Goal: Information Seeking & Learning: Compare options

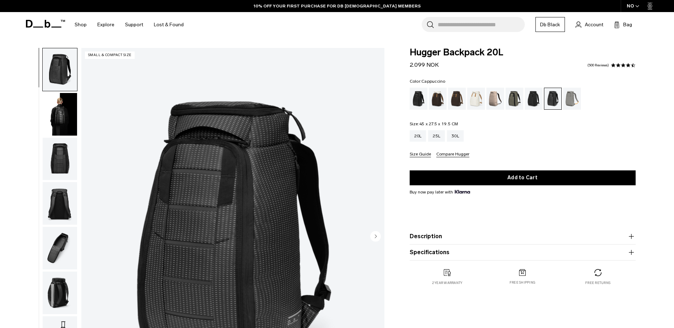
click at [440, 98] on div "Cappuccino" at bounding box center [438, 99] width 18 height 22
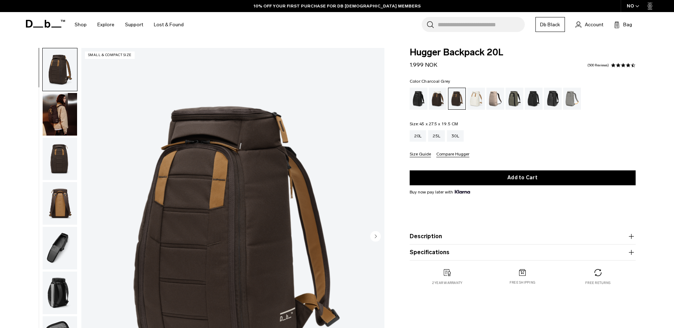
click at [532, 100] on div "Charcoal Grey" at bounding box center [534, 99] width 18 height 22
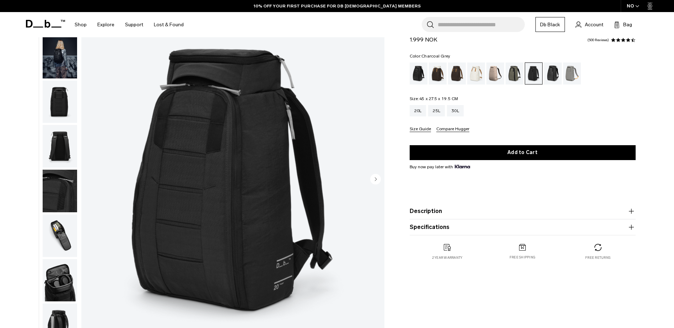
scroll to position [71, 0]
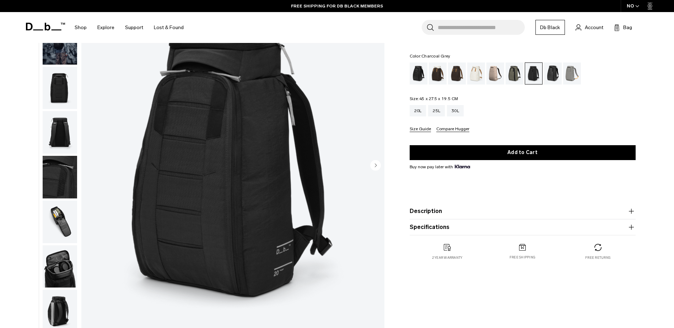
click at [56, 306] on img "button" at bounding box center [60, 311] width 34 height 43
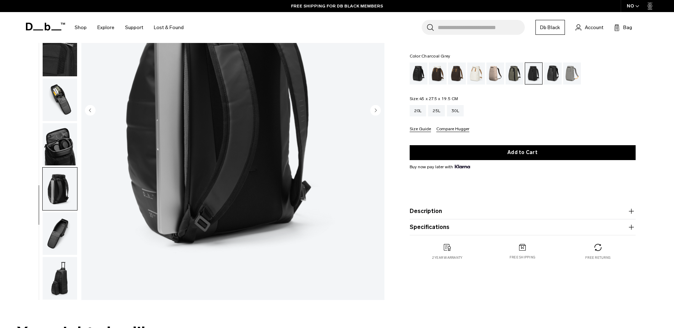
scroll to position [213, 0]
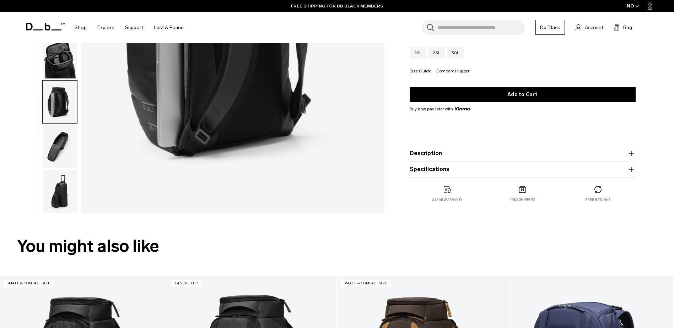
click at [60, 187] on img "button" at bounding box center [60, 191] width 34 height 43
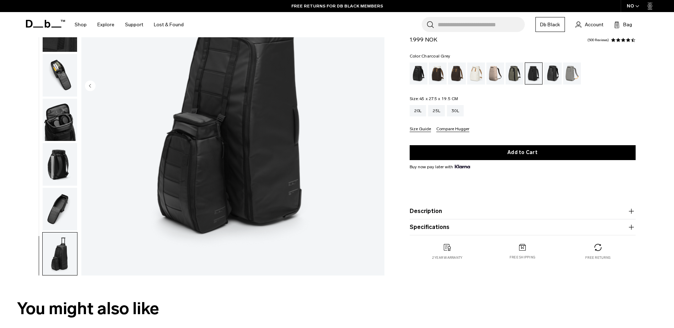
scroll to position [142, 0]
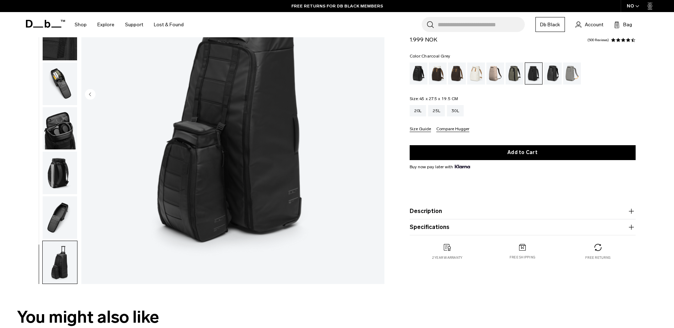
click at [51, 215] on img "button" at bounding box center [60, 218] width 34 height 43
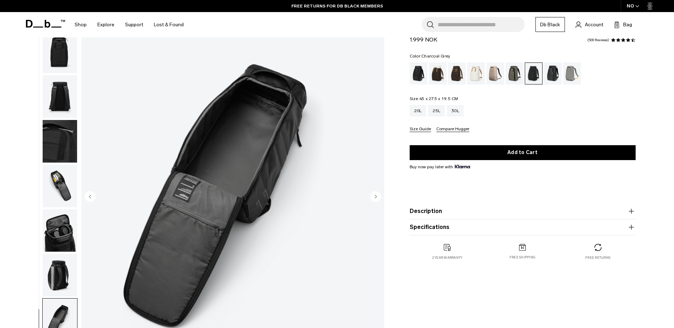
scroll to position [36, 0]
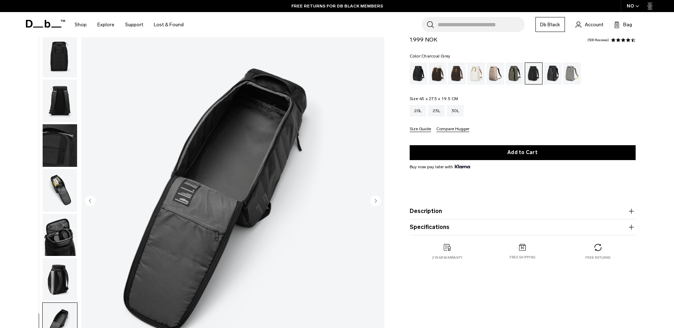
click at [62, 241] on img "button" at bounding box center [60, 235] width 34 height 43
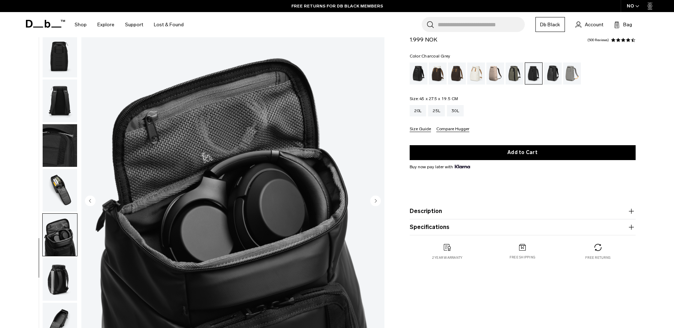
click at [60, 198] on img "button" at bounding box center [60, 190] width 34 height 43
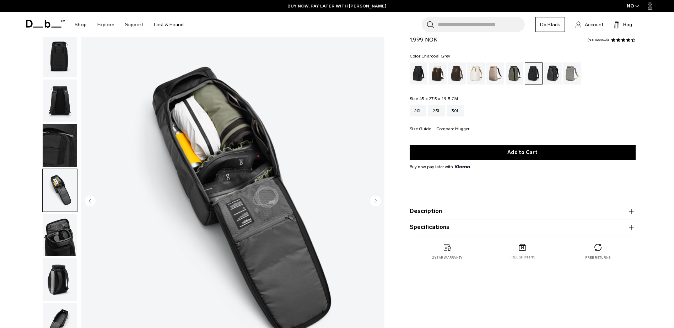
click at [59, 151] on img "button" at bounding box center [60, 145] width 34 height 43
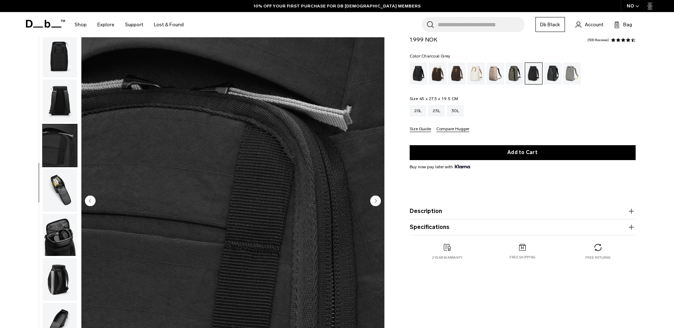
click at [62, 104] on img "button" at bounding box center [60, 101] width 34 height 43
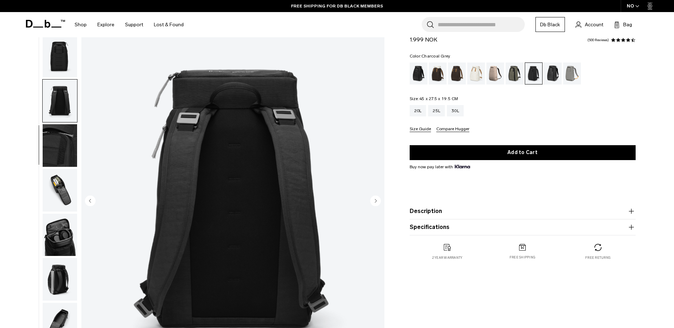
click at [60, 61] on img "button" at bounding box center [60, 56] width 34 height 43
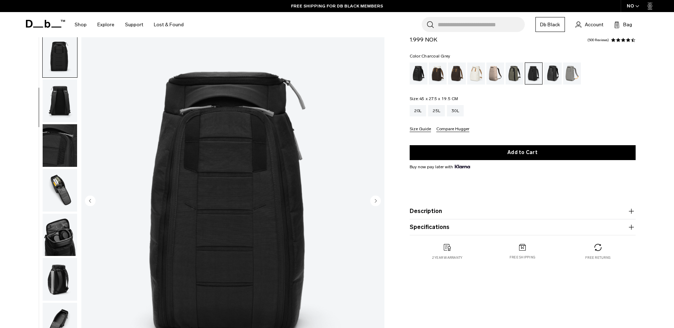
click at [60, 61] on img "button" at bounding box center [60, 56] width 34 height 43
click at [440, 111] on div "25L" at bounding box center [436, 110] width 17 height 11
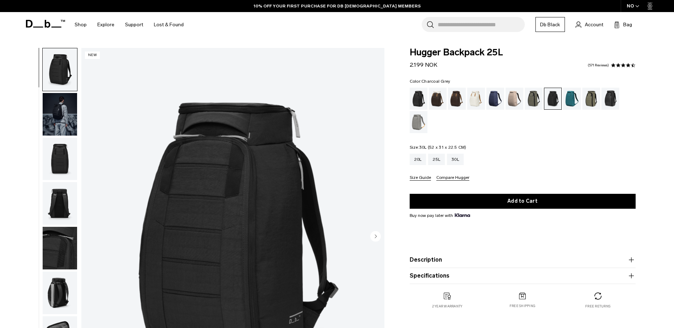
click at [453, 160] on div "30L" at bounding box center [455, 159] width 17 height 11
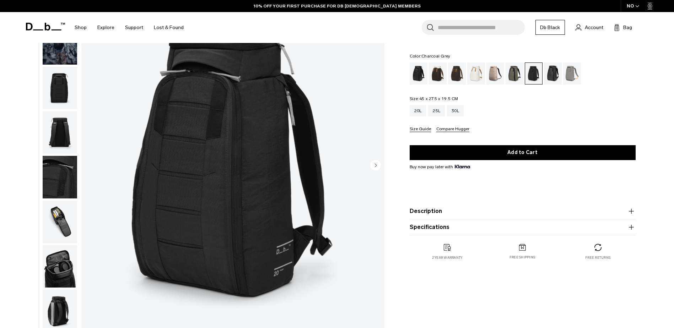
scroll to position [36, 0]
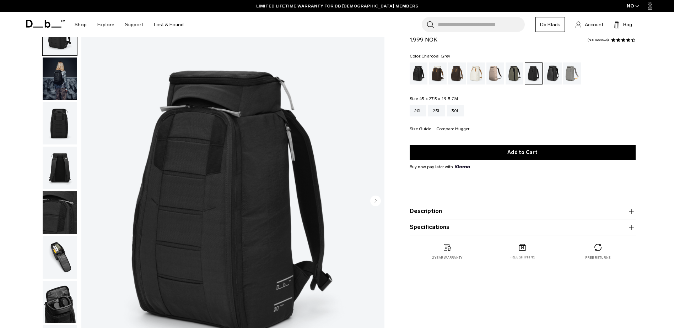
click at [416, 210] on button "Description" at bounding box center [523, 211] width 226 height 9
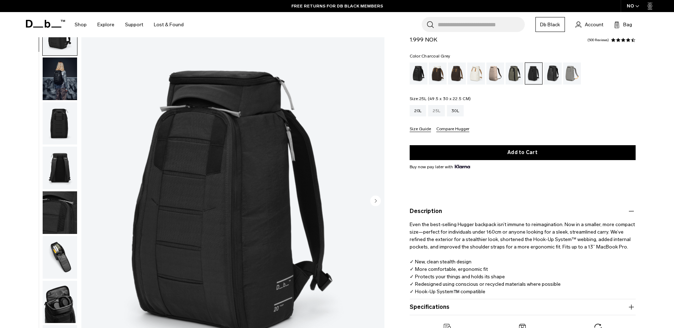
click at [433, 112] on div "25L" at bounding box center [436, 110] width 17 height 11
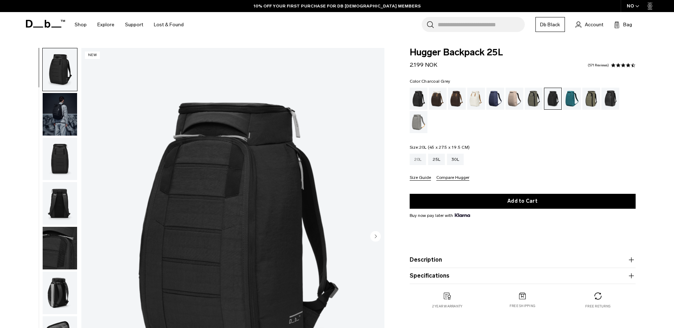
click at [414, 158] on div "20L" at bounding box center [418, 159] width 17 height 11
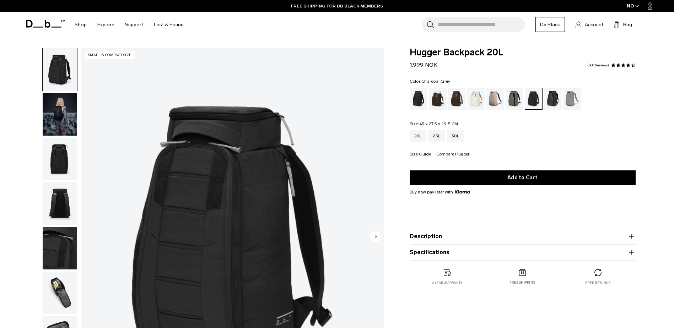
click at [59, 297] on img "button" at bounding box center [60, 293] width 34 height 43
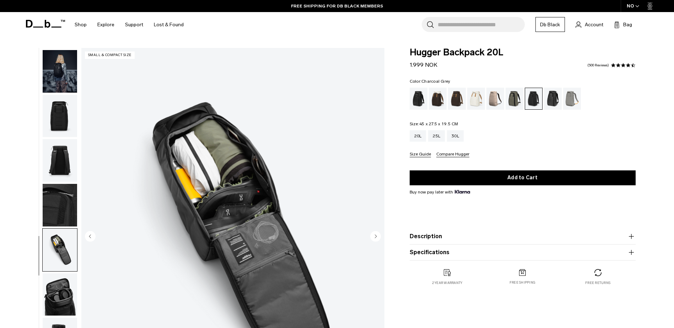
scroll to position [67, 0]
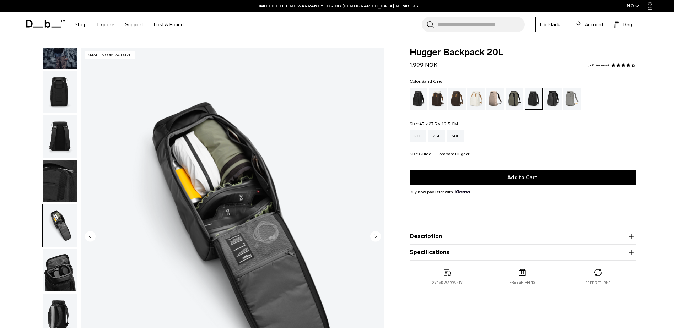
click at [571, 97] on div "Sand Grey" at bounding box center [572, 99] width 18 height 22
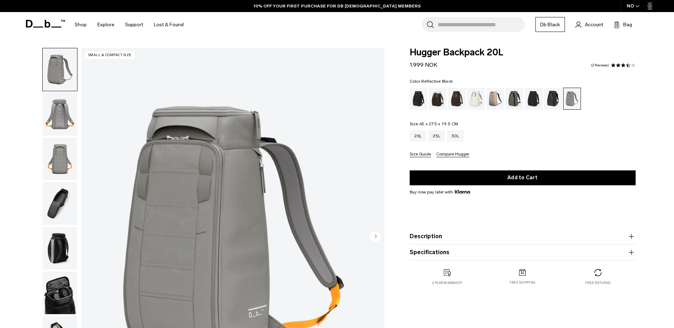
click at [551, 98] on div "Reflective Black" at bounding box center [553, 99] width 18 height 22
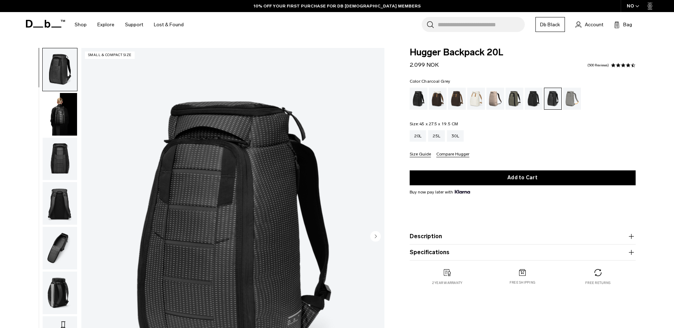
click at [535, 101] on div "Charcoal Grey" at bounding box center [534, 99] width 18 height 22
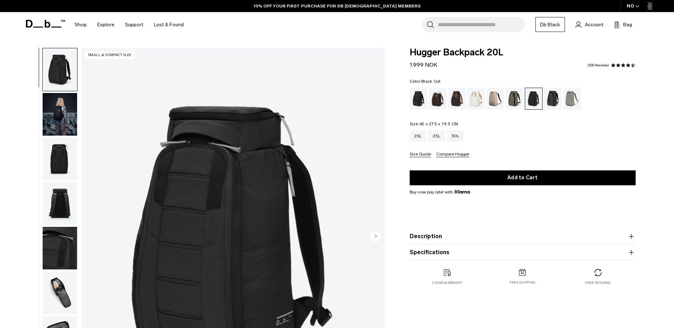
click at [419, 104] on div "Black Out" at bounding box center [419, 99] width 18 height 22
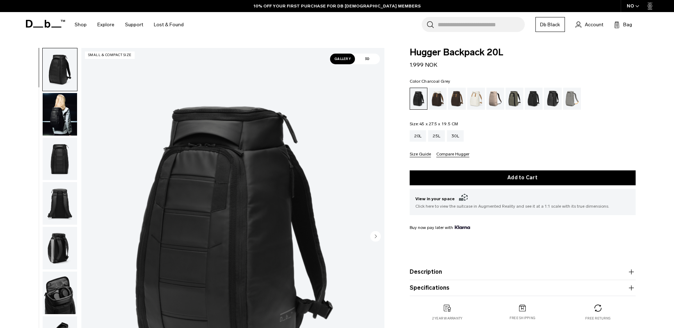
click at [533, 102] on div "Charcoal Grey" at bounding box center [534, 99] width 18 height 22
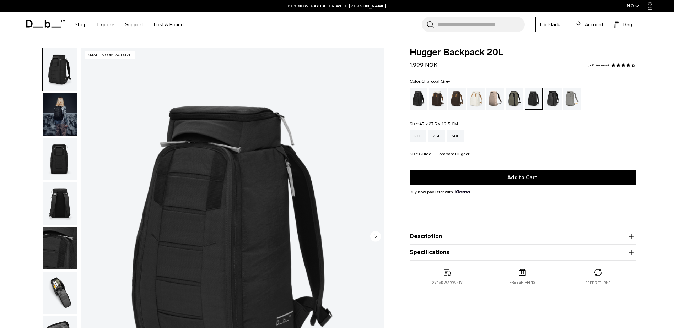
click at [58, 117] on img "button" at bounding box center [60, 114] width 34 height 43
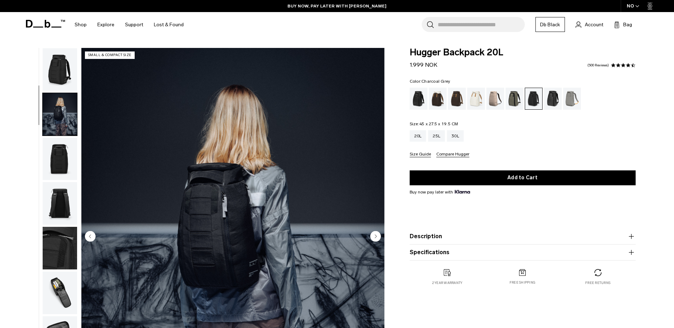
scroll to position [45, 0]
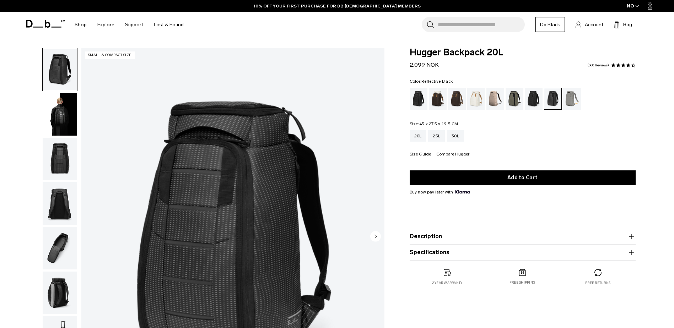
click at [59, 256] on img "button" at bounding box center [60, 248] width 34 height 43
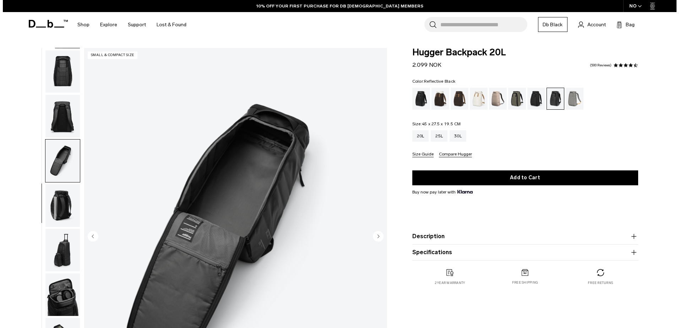
scroll to position [112, 0]
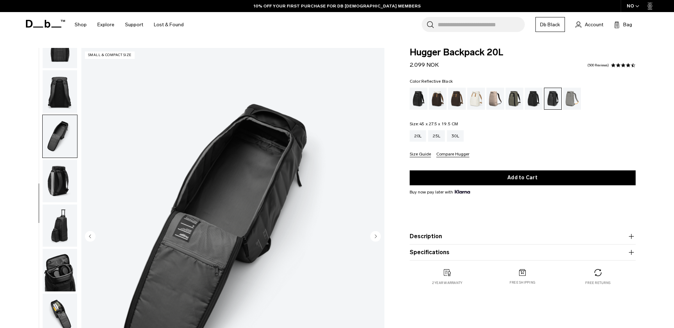
click at [57, 187] on img "button" at bounding box center [60, 181] width 34 height 43
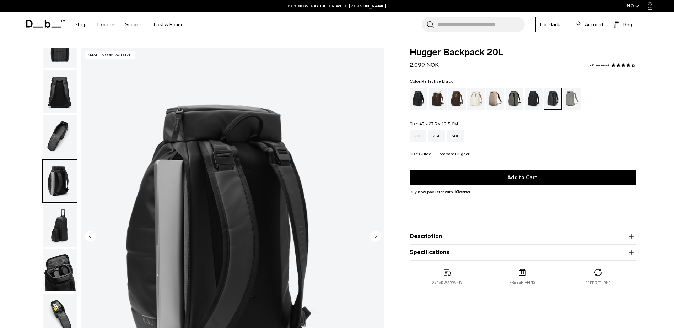
click at [457, 153] on button "Compare Hugger" at bounding box center [452, 154] width 33 height 5
